Goal: Information Seeking & Learning: Learn about a topic

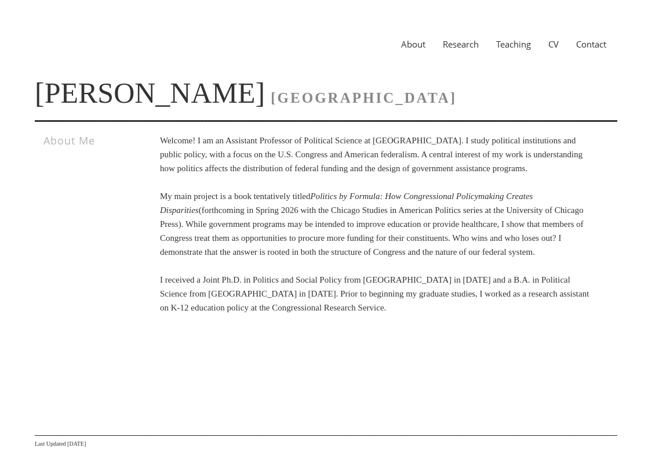
click at [256, 245] on p "Welcome! I am an Assistant Professor of Political Science at [GEOGRAPHIC_DATA].…" at bounding box center [378, 223] width 437 height 181
click at [473, 30] on div "About Research Teaching CV Contact" at bounding box center [326, 44] width 583 height 42
click at [458, 53] on div "About Research Teaching CV Contact" at bounding box center [326, 44] width 583 height 42
click at [460, 48] on link "Research" at bounding box center [460, 44] width 53 height 12
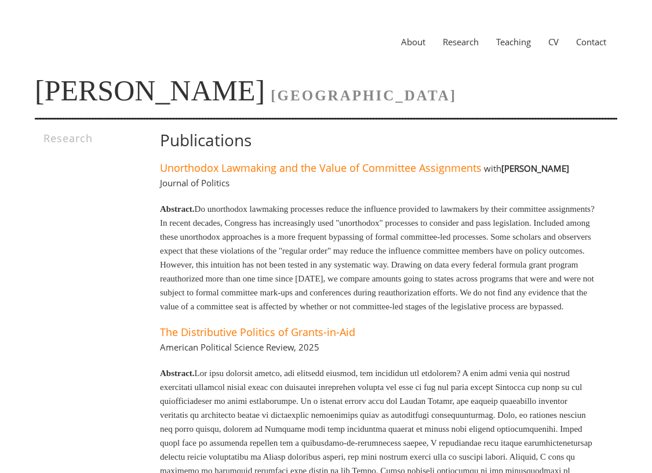
scroll to position [5, 0]
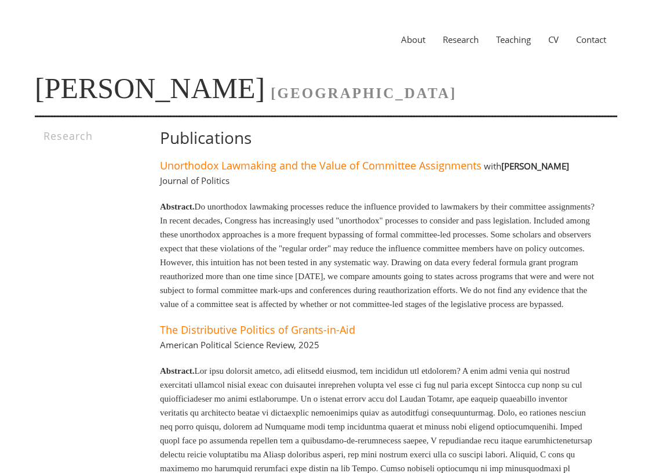
click at [556, 32] on div "About Research Teaching CV Contact" at bounding box center [326, 40] width 583 height 42
click at [555, 45] on div "About Research Teaching CV Contact" at bounding box center [326, 40] width 583 height 42
click at [556, 42] on link "CV" at bounding box center [554, 40] width 28 height 12
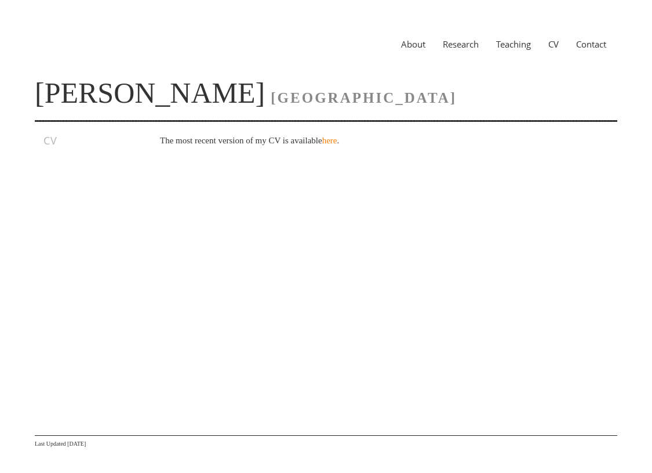
click at [62, 135] on h3 "CV" at bounding box center [87, 140] width 88 height 14
